Goal: Task Accomplishment & Management: Use online tool/utility

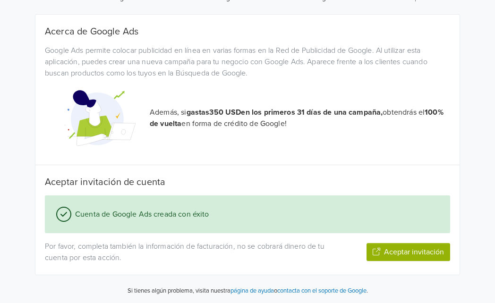
scroll to position [121, 0]
click at [378, 250] on icon "button" at bounding box center [377, 251] width 8 height 8
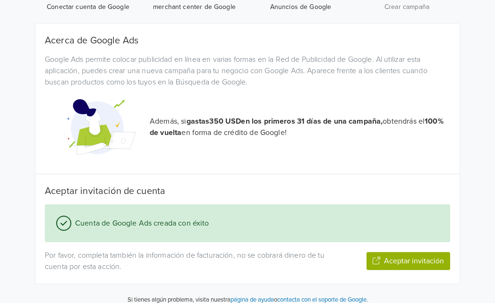
scroll to position [121, 0]
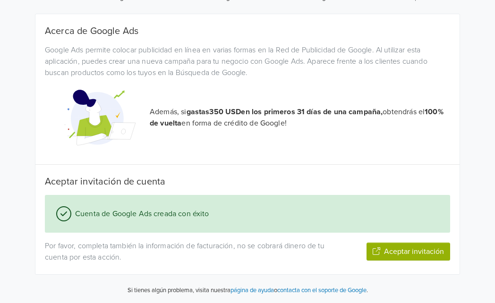
click at [404, 252] on button "Aceptar invitación" at bounding box center [408, 252] width 84 height 18
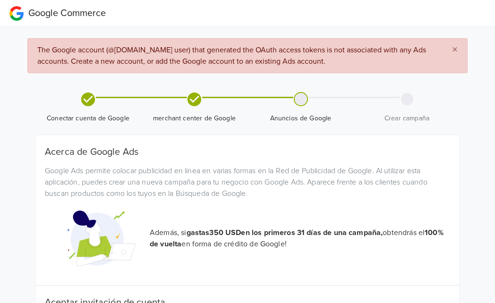
click at [296, 98] on div at bounding box center [301, 99] width 12 height 12
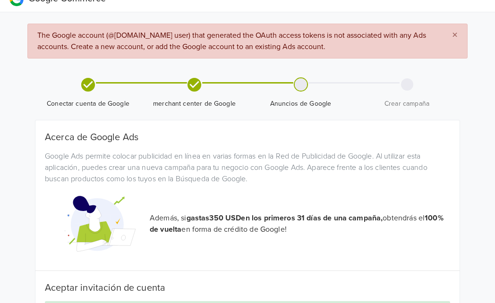
scroll to position [121, 0]
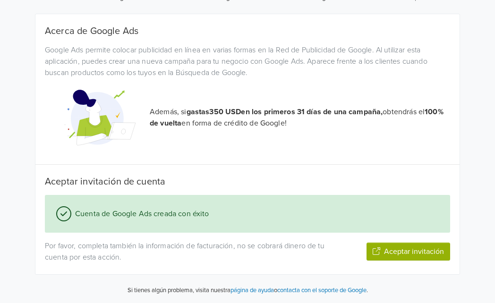
click at [404, 254] on button "Aceptar invitación" at bounding box center [408, 252] width 84 height 18
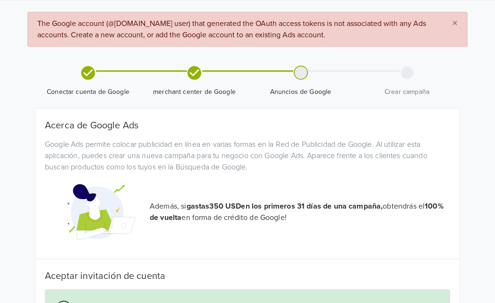
scroll to position [0, 0]
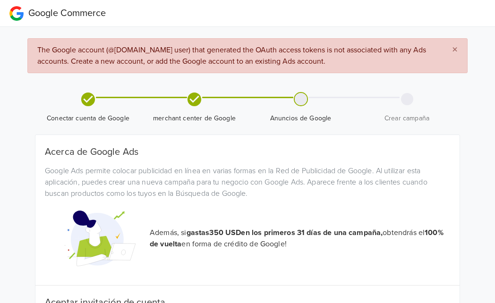
drag, startPoint x: 299, startPoint y: 96, endPoint x: 423, endPoint y: 43, distance: 134.5
click at [299, 95] on div at bounding box center [301, 99] width 12 height 12
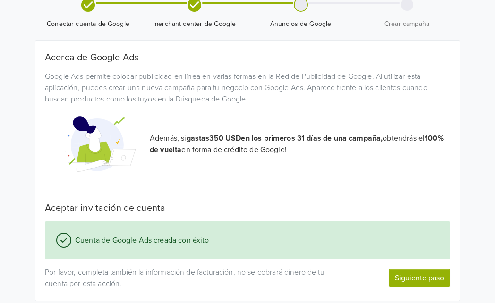
scroll to position [122, 0]
